Goal: Task Accomplishment & Management: Use online tool/utility

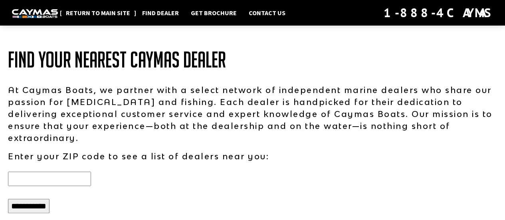
click at [84, 10] on link "Return to main site" at bounding box center [98, 13] width 72 height 10
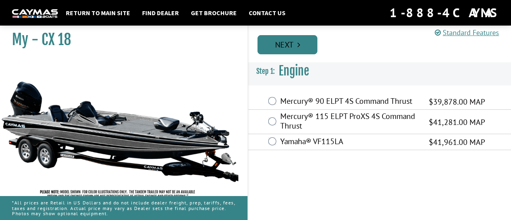
click at [280, 50] on link "Next" at bounding box center [287, 44] width 60 height 19
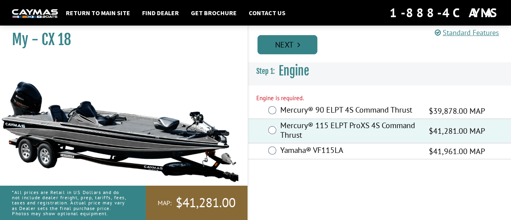
click at [279, 51] on link "Next" at bounding box center [287, 44] width 60 height 19
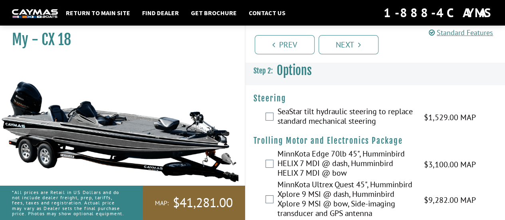
click at [263, 115] on div "SeaStar tilt hydraulic steering to replace standard mechanical steering $1,529.…" at bounding box center [375, 117] width 260 height 21
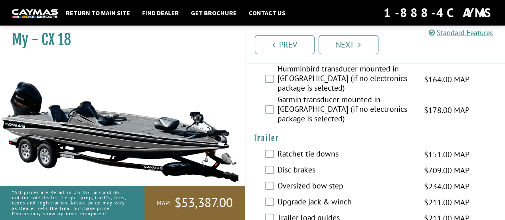
scroll to position [451, 0]
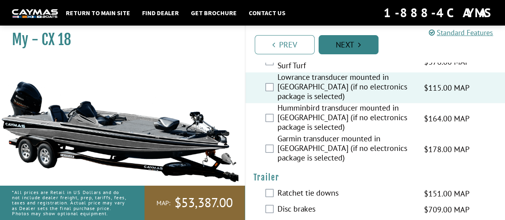
click at [346, 36] on link "Next" at bounding box center [348, 44] width 60 height 19
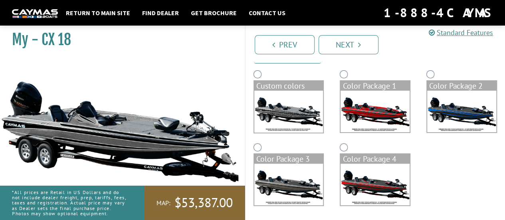
scroll to position [62, 0]
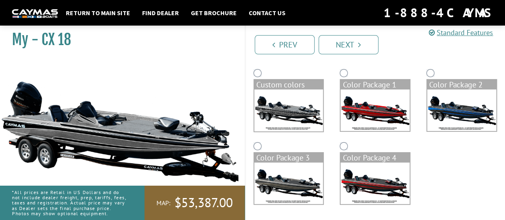
click at [344, 169] on img at bounding box center [374, 183] width 69 height 42
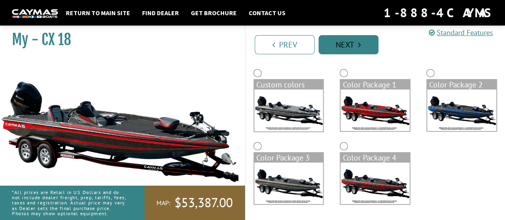
click at [353, 37] on link "Next" at bounding box center [348, 44] width 60 height 19
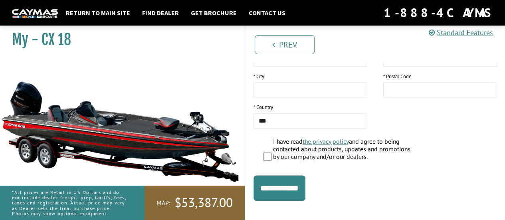
scroll to position [221, 0]
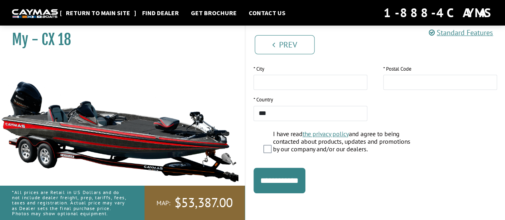
click at [119, 11] on link "Return to main site" at bounding box center [98, 13] width 72 height 10
